Goal: Navigation & Orientation: Find specific page/section

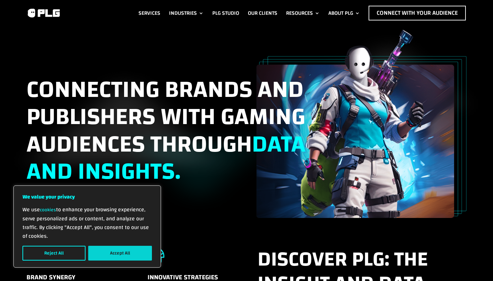
click at [118, 254] on button "Accept All" at bounding box center [120, 253] width 64 height 15
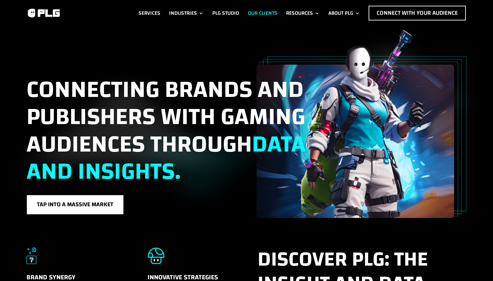
click at [263, 11] on link "Our Clients" at bounding box center [262, 13] width 29 height 15
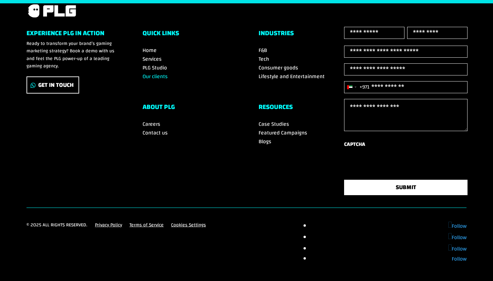
scroll to position [969, 0]
